Goal: Task Accomplishment & Management: Complete application form

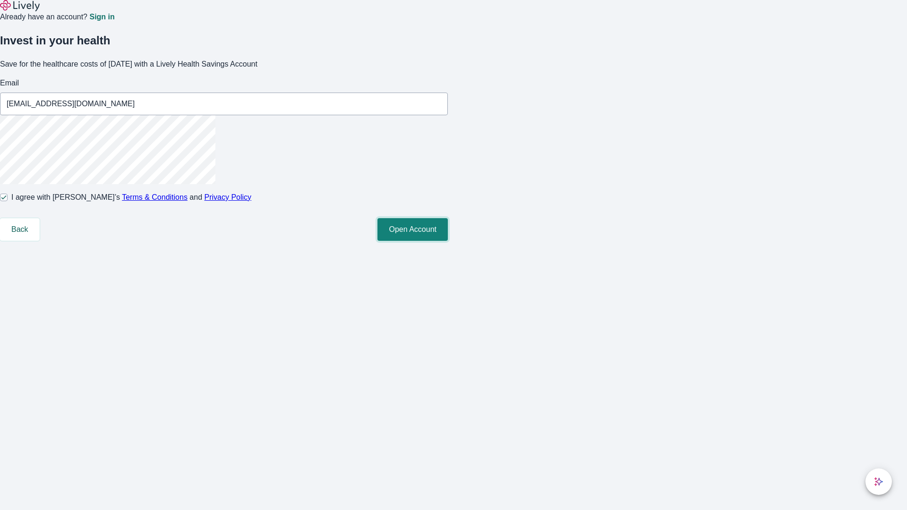
click at [448, 241] on button "Open Account" at bounding box center [412, 229] width 70 height 23
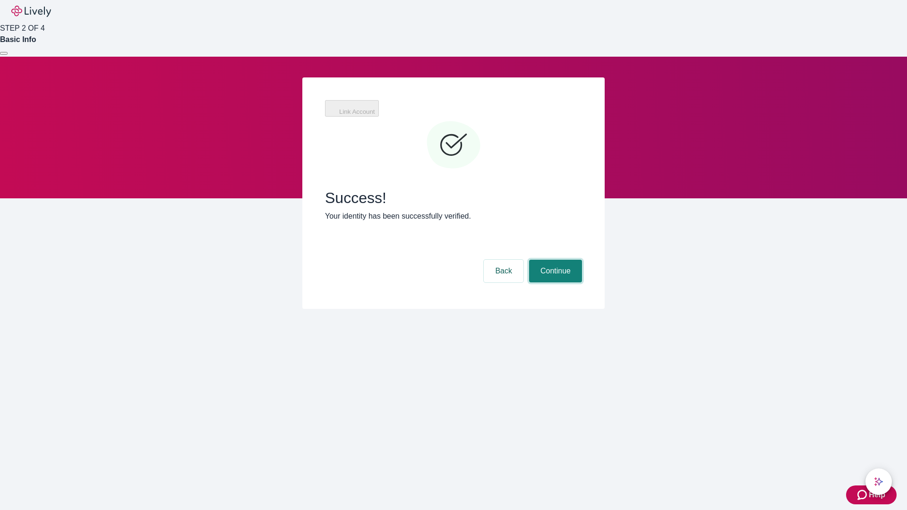
click at [554, 260] on button "Continue" at bounding box center [555, 271] width 53 height 23
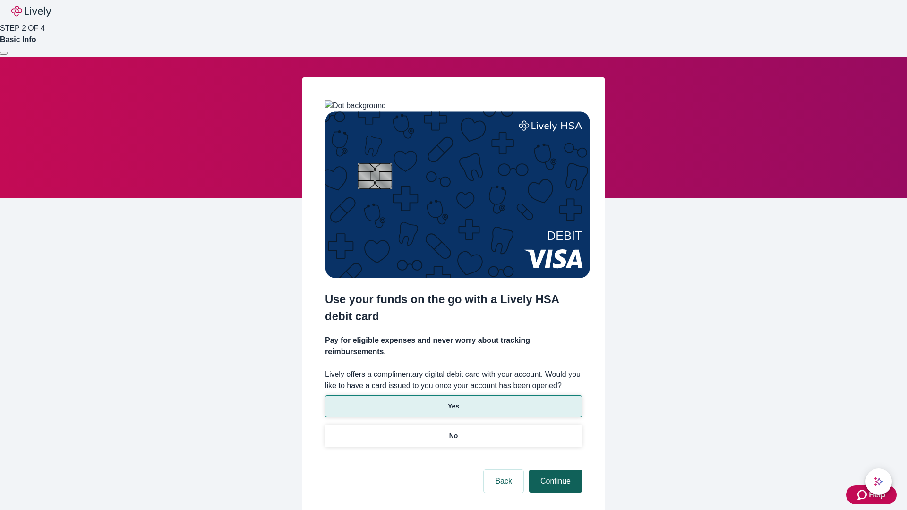
click at [453, 401] on p "Yes" at bounding box center [453, 406] width 11 height 10
click at [554, 470] on button "Continue" at bounding box center [555, 481] width 53 height 23
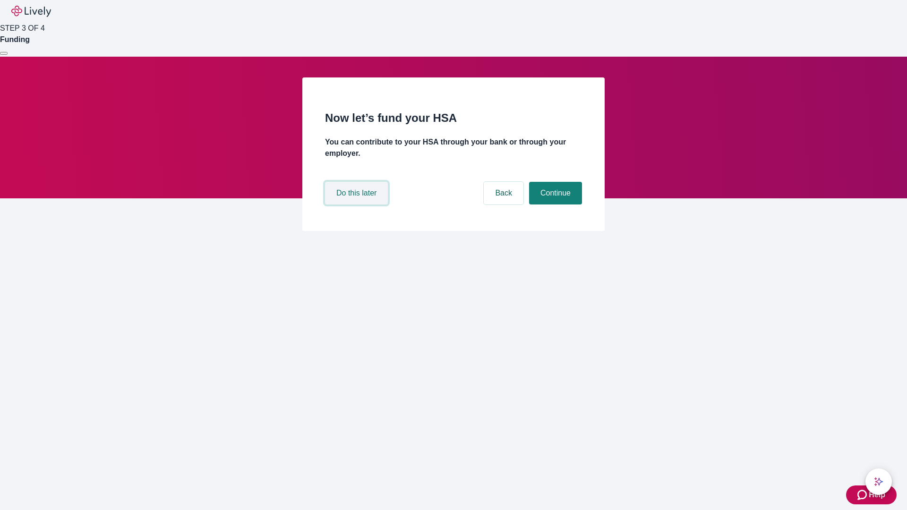
click at [358, 205] on button "Do this later" at bounding box center [356, 193] width 63 height 23
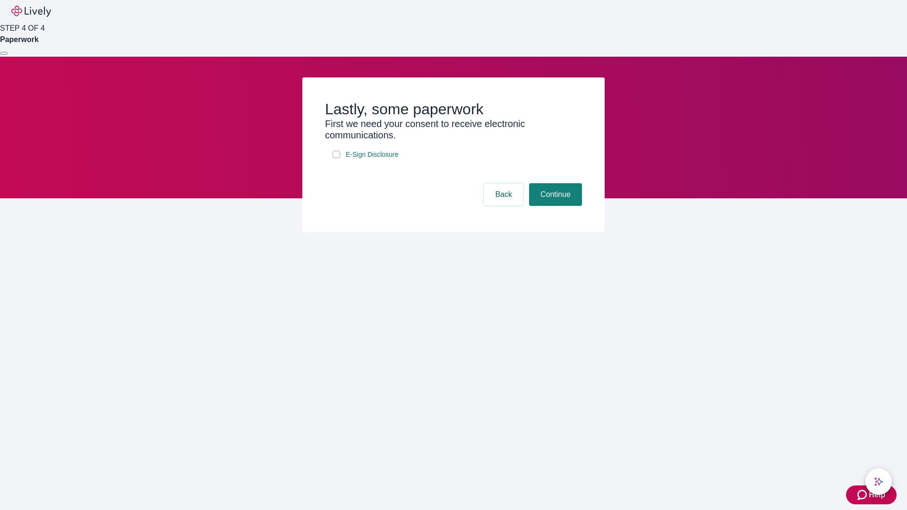
click at [336, 158] on input "E-Sign Disclosure" at bounding box center [337, 155] width 8 height 8
checkbox input "true"
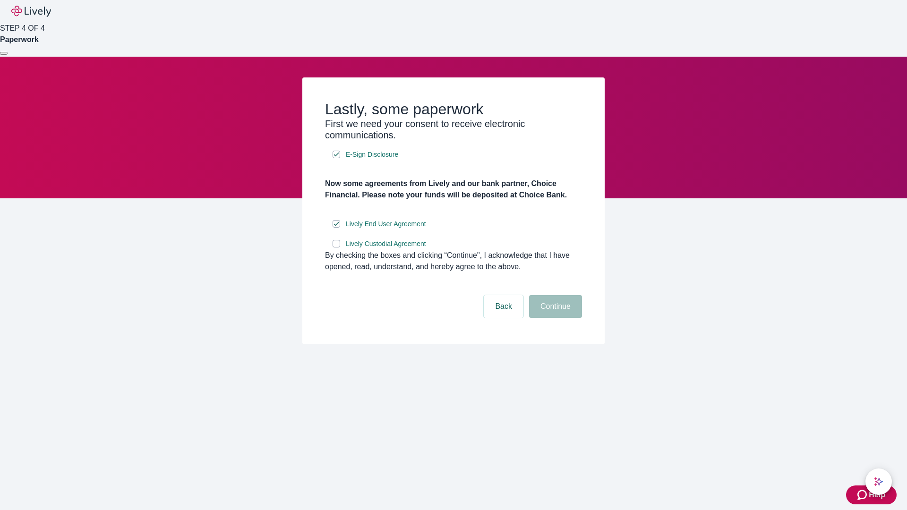
click at [336, 248] on input "Lively Custodial Agreement" at bounding box center [337, 244] width 8 height 8
checkbox input "true"
click at [554, 318] on button "Continue" at bounding box center [555, 306] width 53 height 23
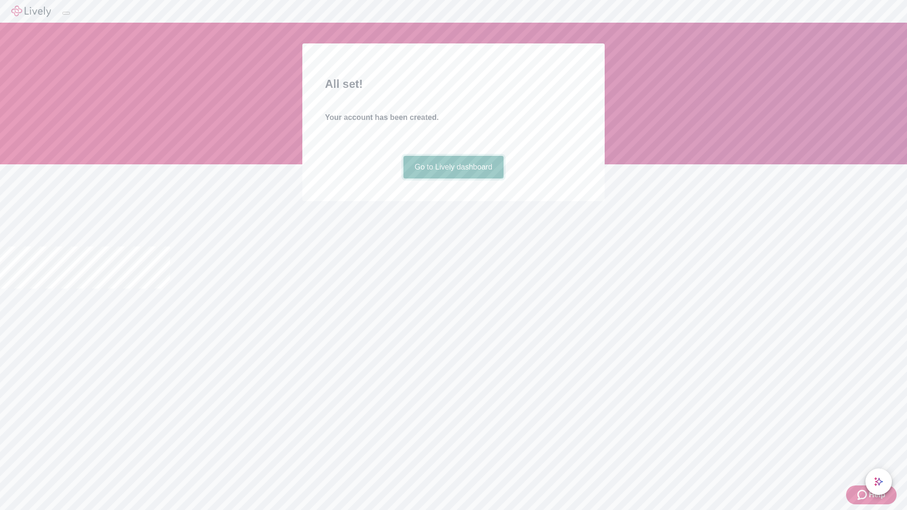
click at [453, 179] on link "Go to Lively dashboard" at bounding box center [453, 167] width 101 height 23
